Goal: Task Accomplishment & Management: Use online tool/utility

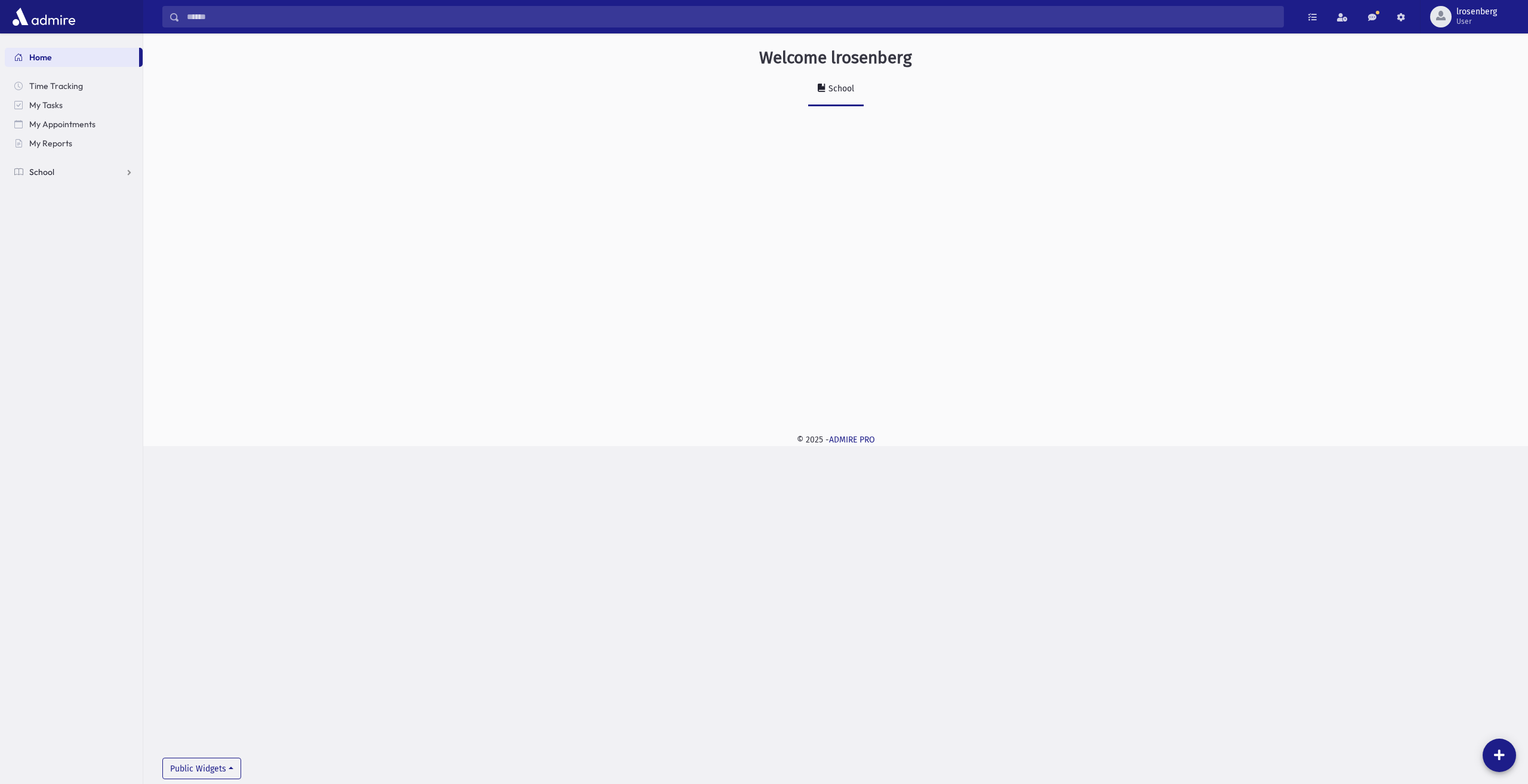
drag, startPoint x: 45, startPoint y: 171, endPoint x: 44, endPoint y: 183, distance: 12.0
click at [44, 171] on span "School" at bounding box center [42, 171] width 25 height 10
click at [50, 188] on span "Students" at bounding box center [52, 191] width 32 height 10
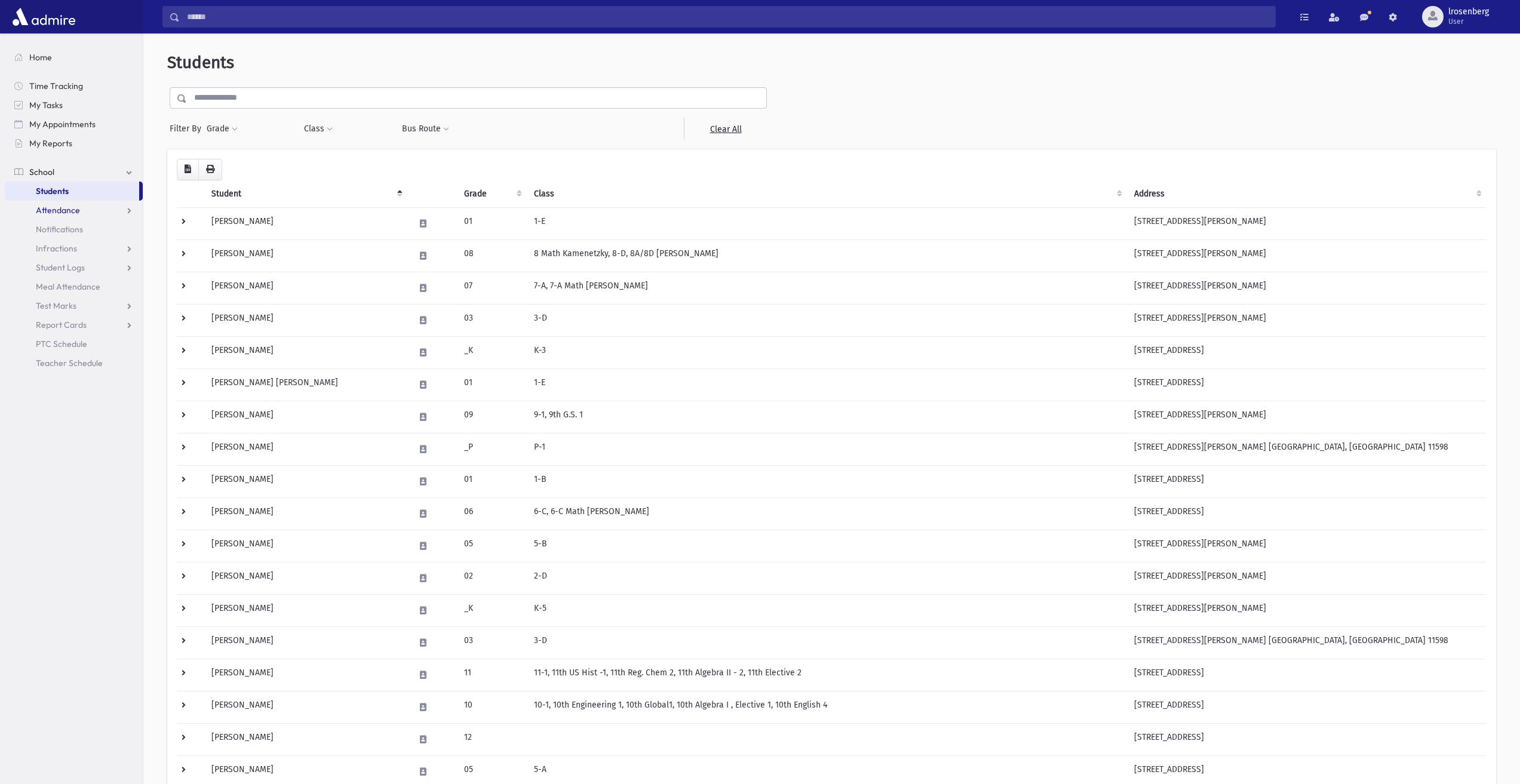
click at [52, 212] on span "Attendance" at bounding box center [58, 210] width 44 height 10
click at [58, 236] on link "Entry" at bounding box center [73, 230] width 138 height 19
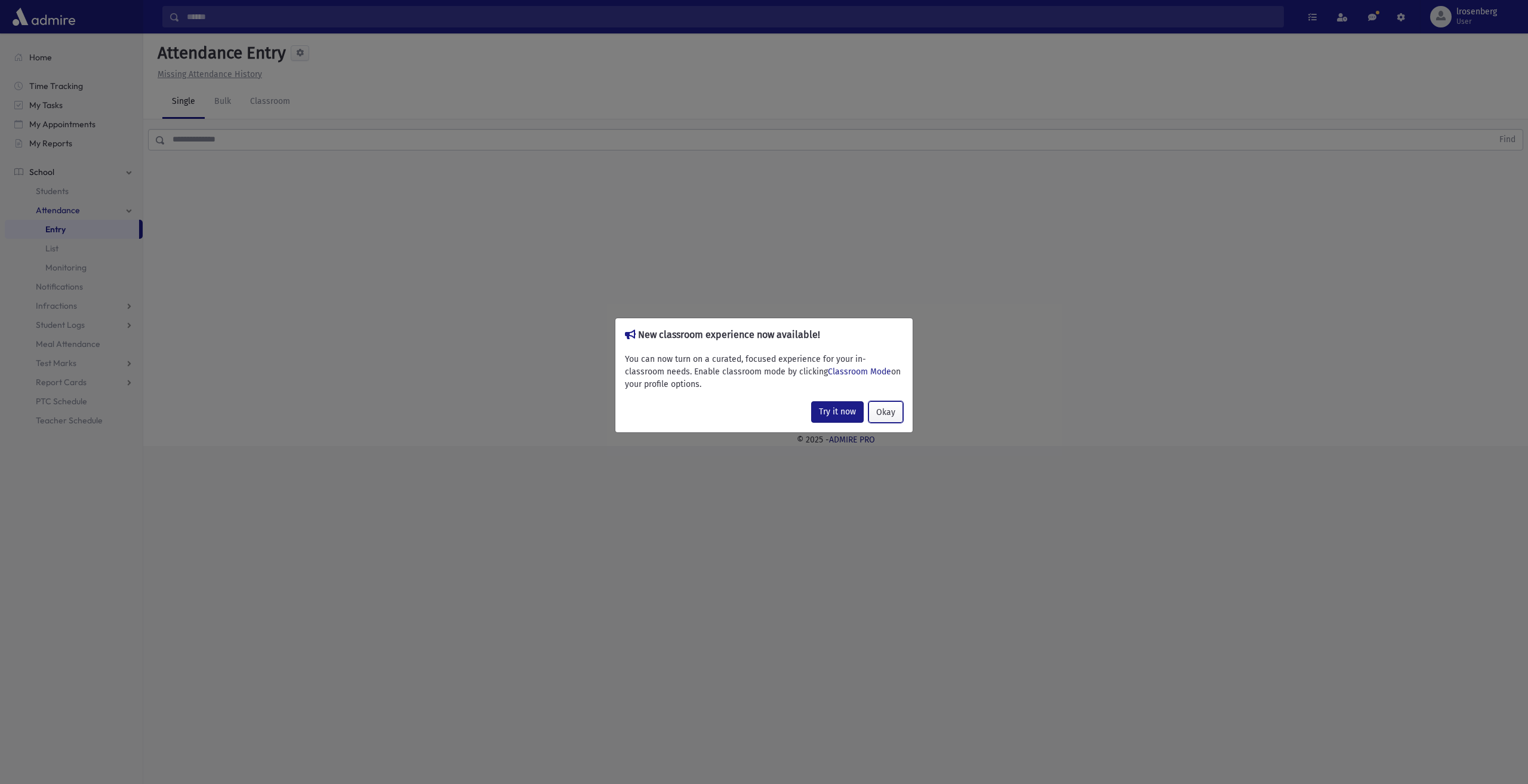
click at [874, 413] on button "Okay" at bounding box center [886, 412] width 34 height 22
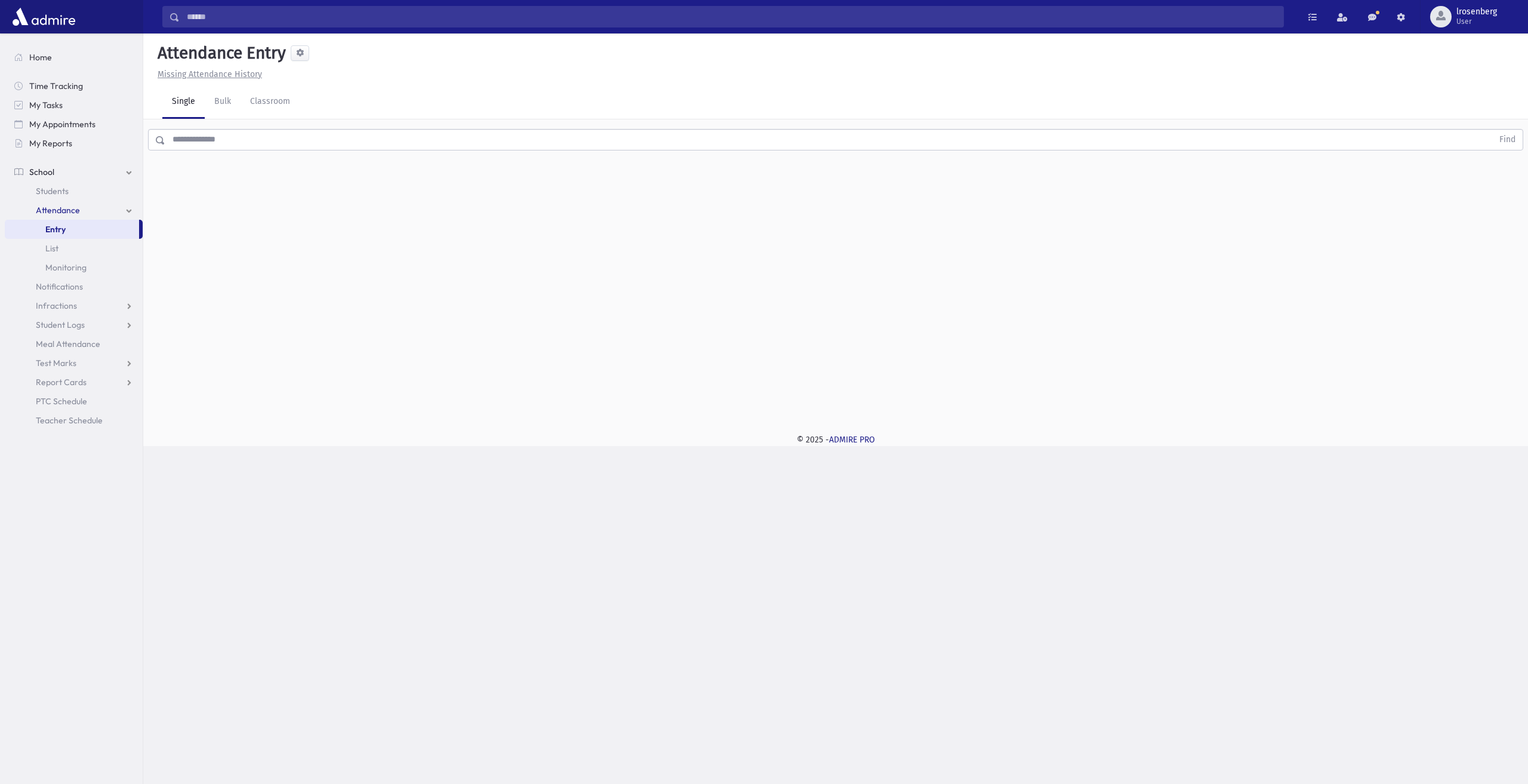
click at [355, 138] on input "text" at bounding box center [830, 139] width 1328 height 22
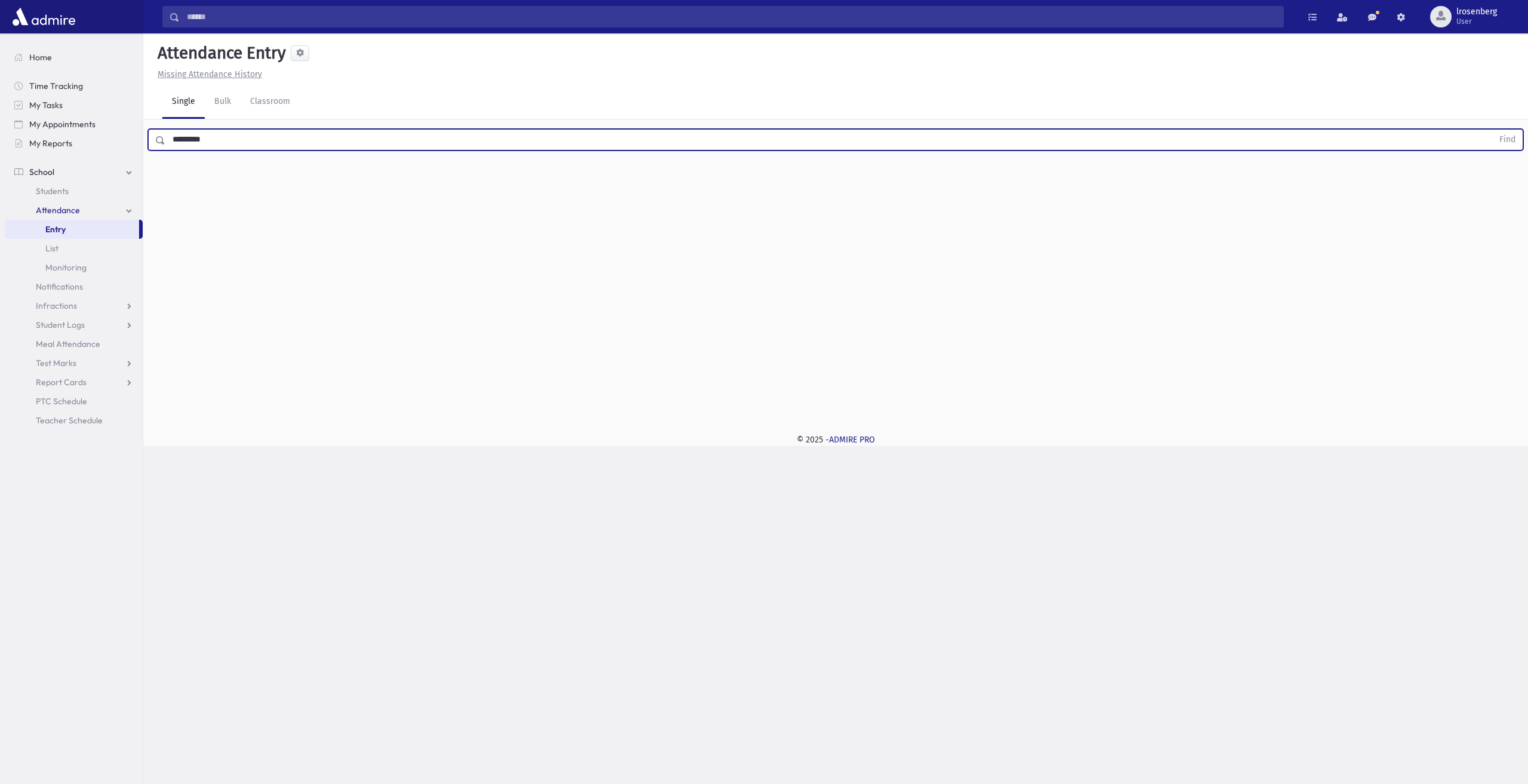
click at [1493, 130] on button "Find" at bounding box center [1508, 139] width 30 height 20
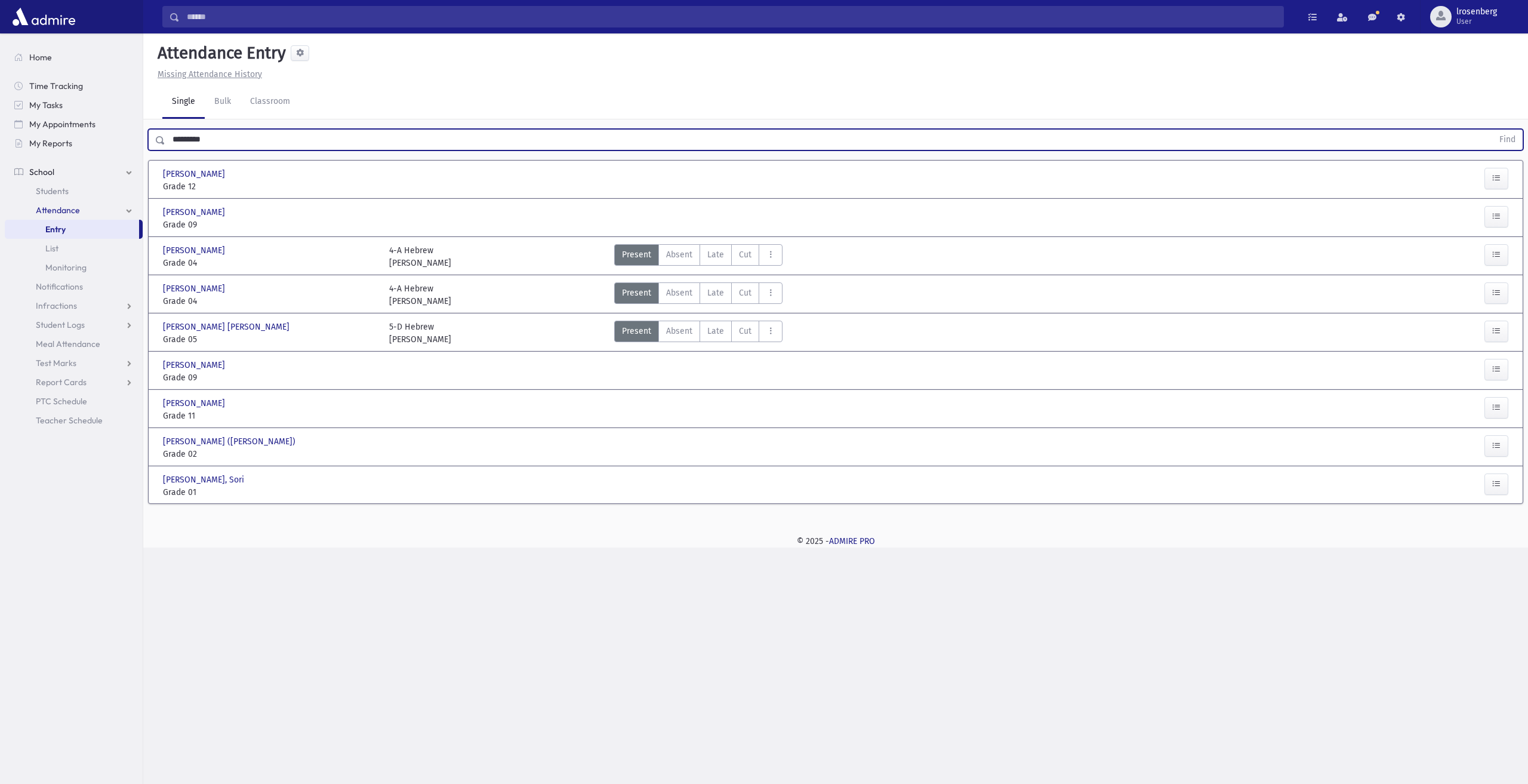
drag, startPoint x: 231, startPoint y: 136, endPoint x: 147, endPoint y: 137, distance: 84.0
click at [147, 137] on div "********* Find" at bounding box center [835, 137] width 1385 height 36
click at [1493, 130] on button "Find" at bounding box center [1508, 139] width 30 height 20
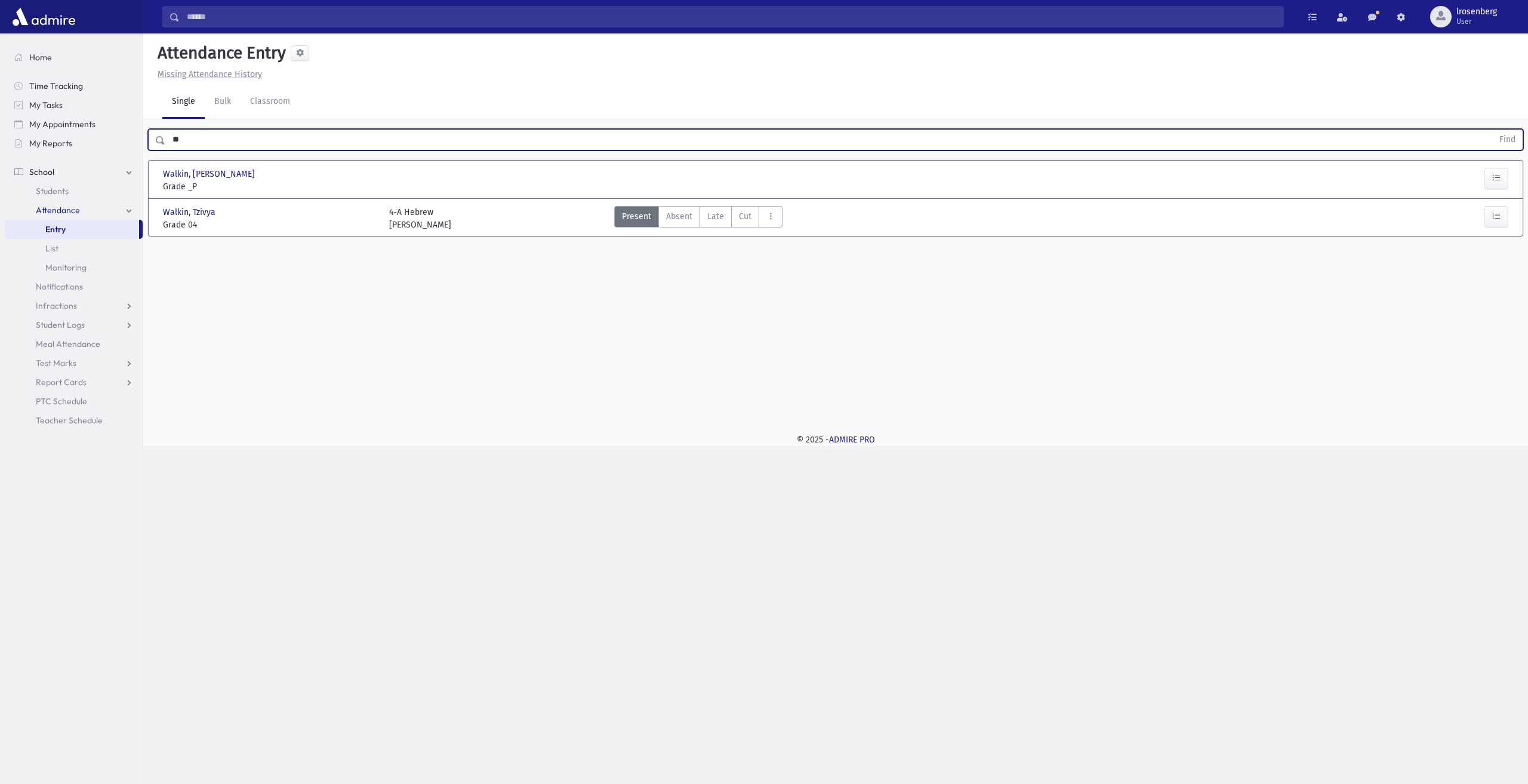
type input "*"
click at [1493, 130] on button "Find" at bounding box center [1508, 139] width 30 height 20
type input "*"
click at [1493, 130] on button "Find" at bounding box center [1508, 139] width 30 height 20
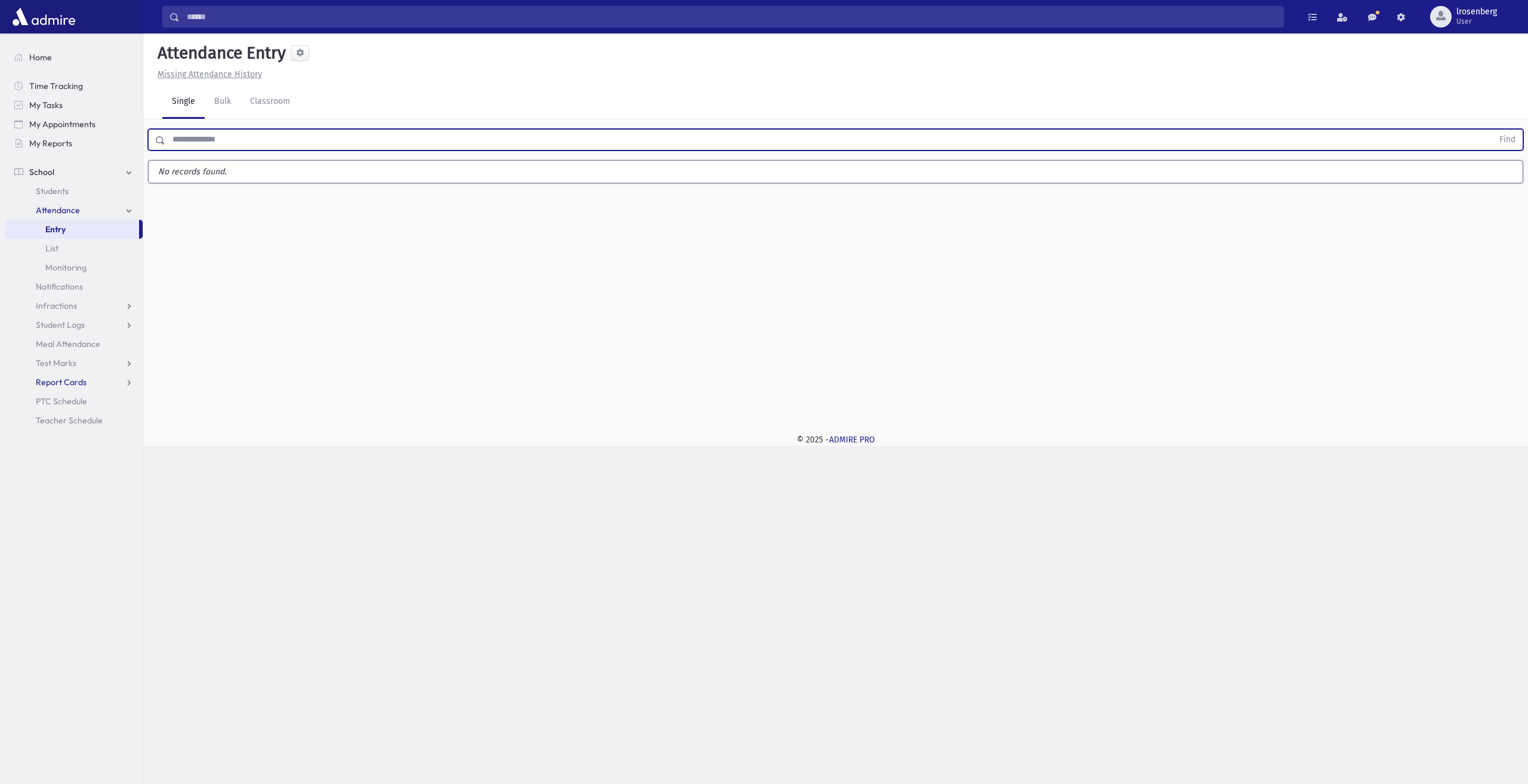
click at [66, 378] on span "Report Cards" at bounding box center [61, 381] width 50 height 10
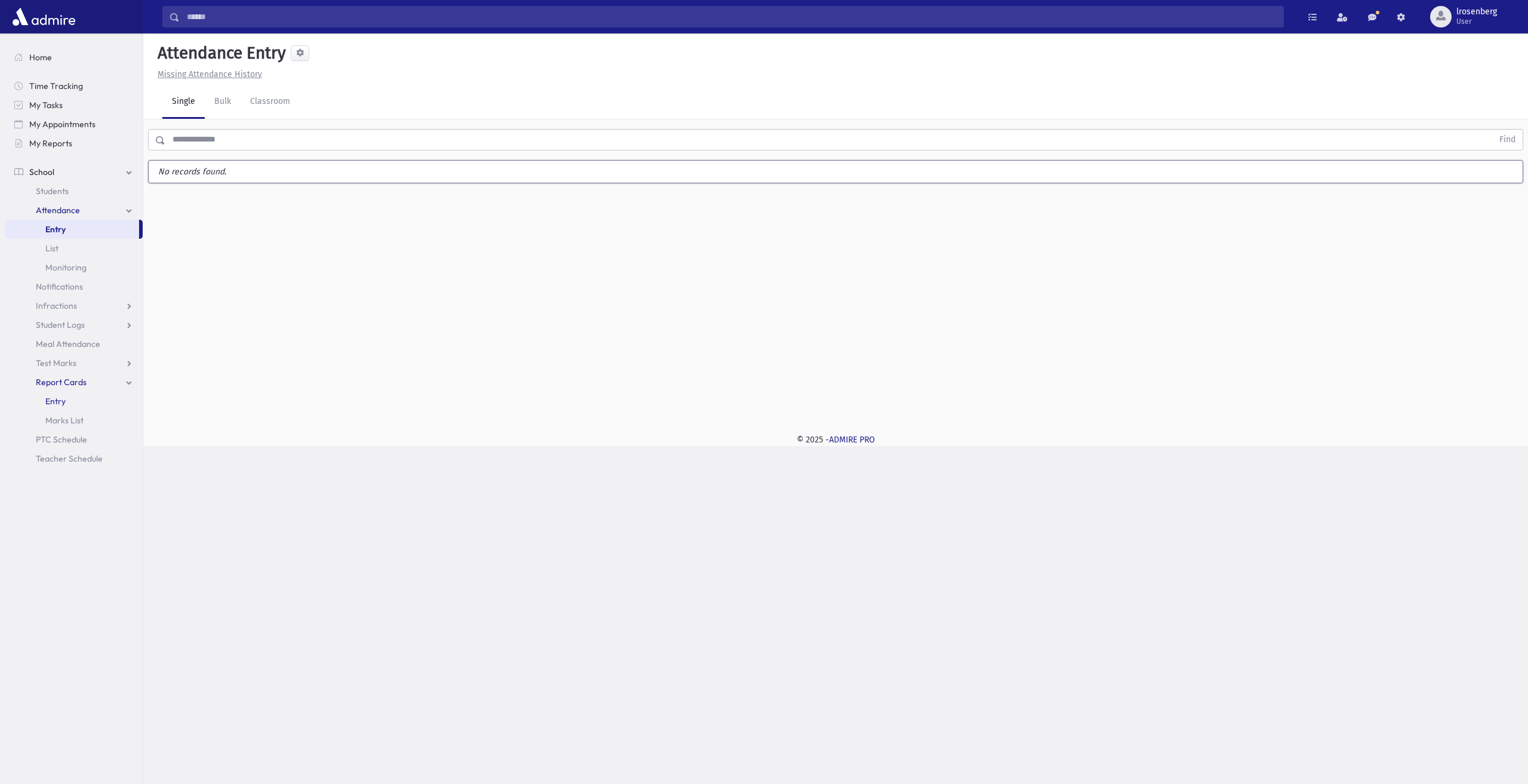
click at [60, 396] on span "Entry" at bounding box center [55, 400] width 20 height 10
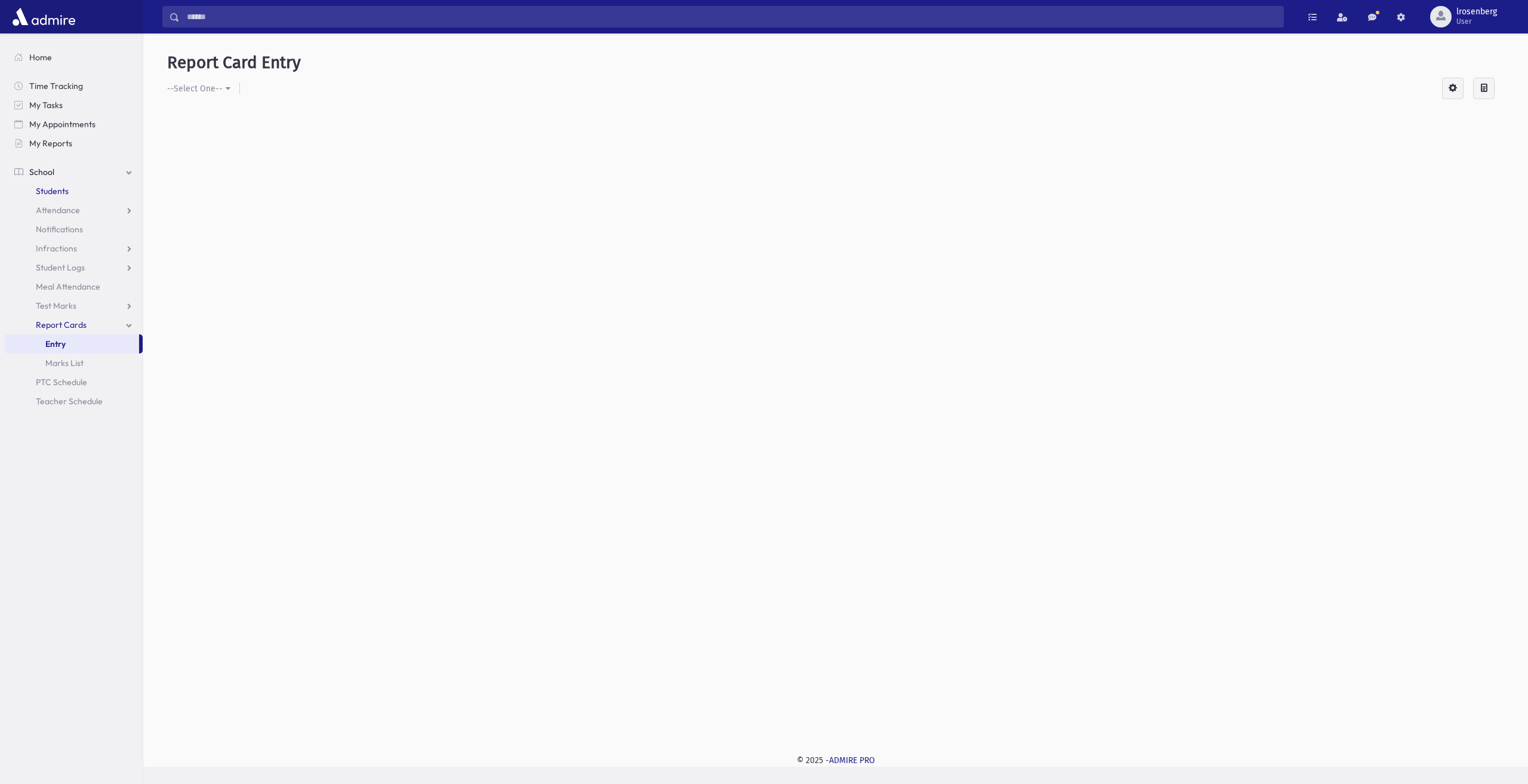
click at [59, 191] on span "Students" at bounding box center [52, 191] width 32 height 10
